Goal: Information Seeking & Learning: Check status

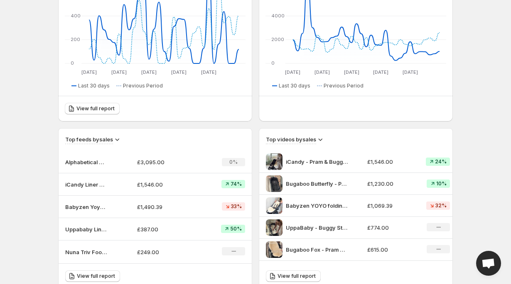
scroll to position [271, 0]
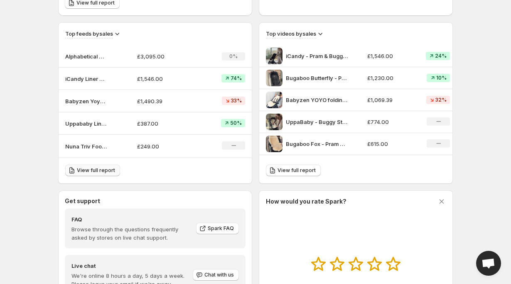
click at [98, 172] on span "View full report" at bounding box center [96, 170] width 38 height 7
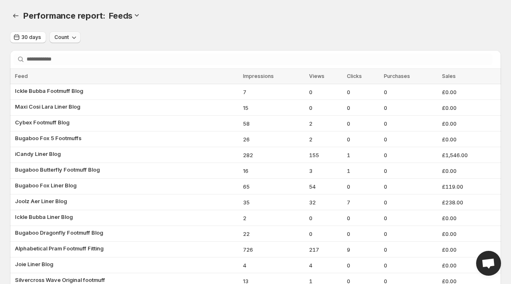
click at [60, 42] on button "Count" at bounding box center [64, 38] width 31 height 12
click at [58, 80] on span "Growth" at bounding box center [59, 83] width 19 height 7
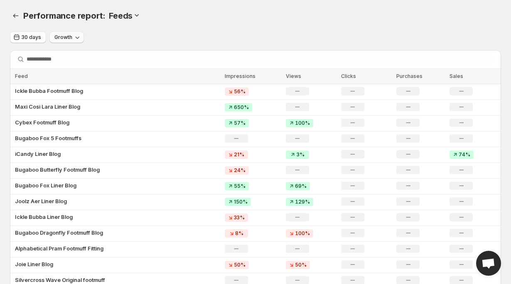
click at [76, 41] on icon "button" at bounding box center [77, 37] width 8 height 8
click at [71, 55] on span "Count" at bounding box center [66, 55] width 30 height 8
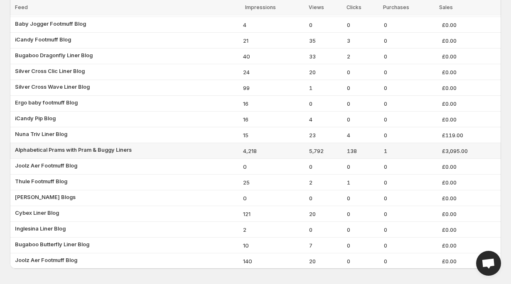
scroll to position [523, 0]
